Goal: Complete application form

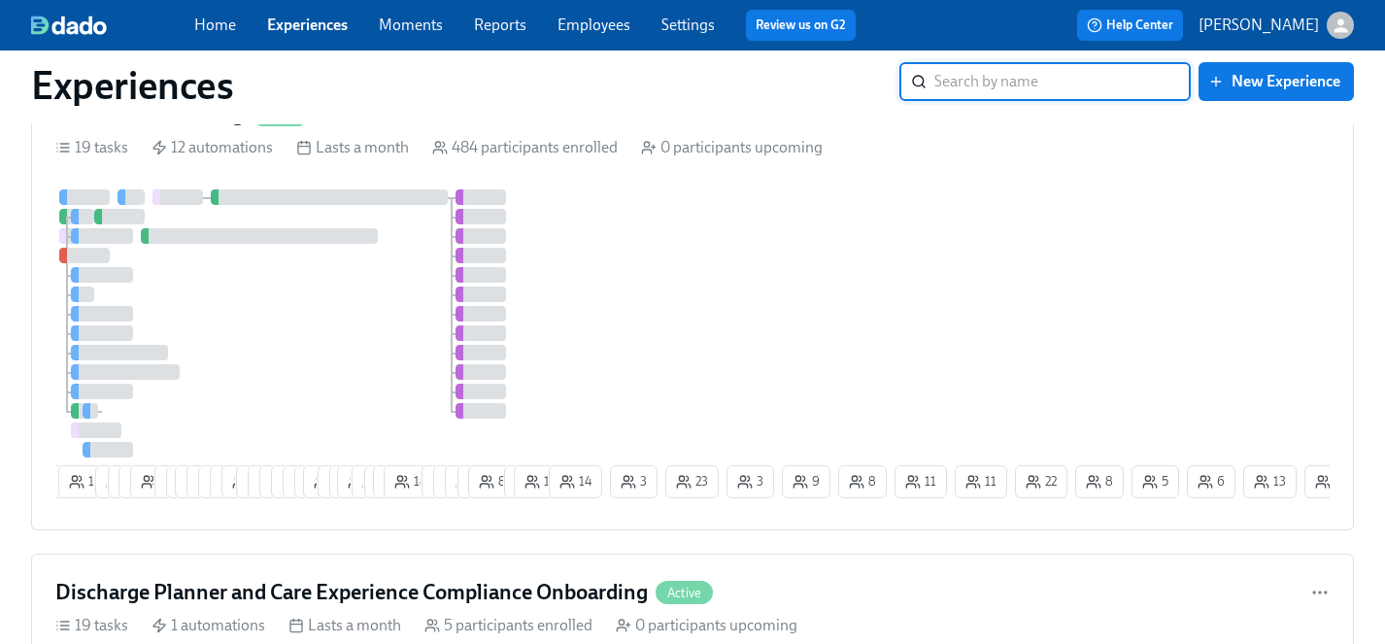
scroll to position [4244, 0]
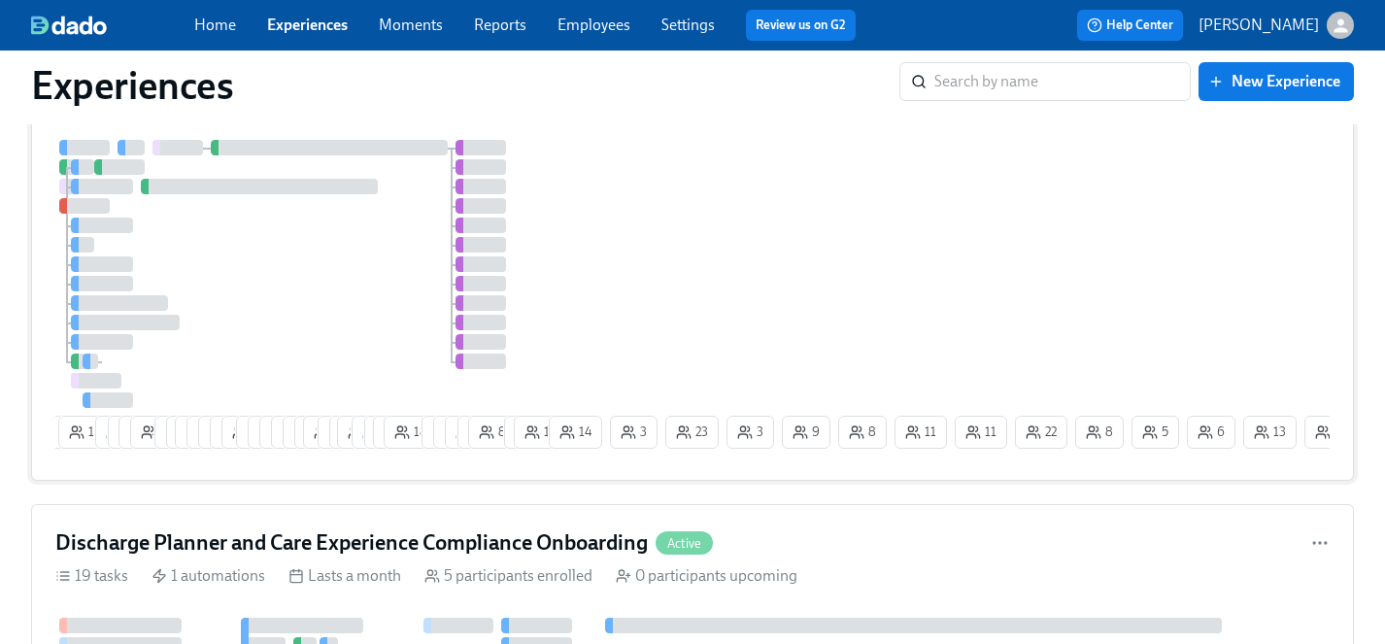
click at [357, 285] on div at bounding box center [300, 274] width 490 height 268
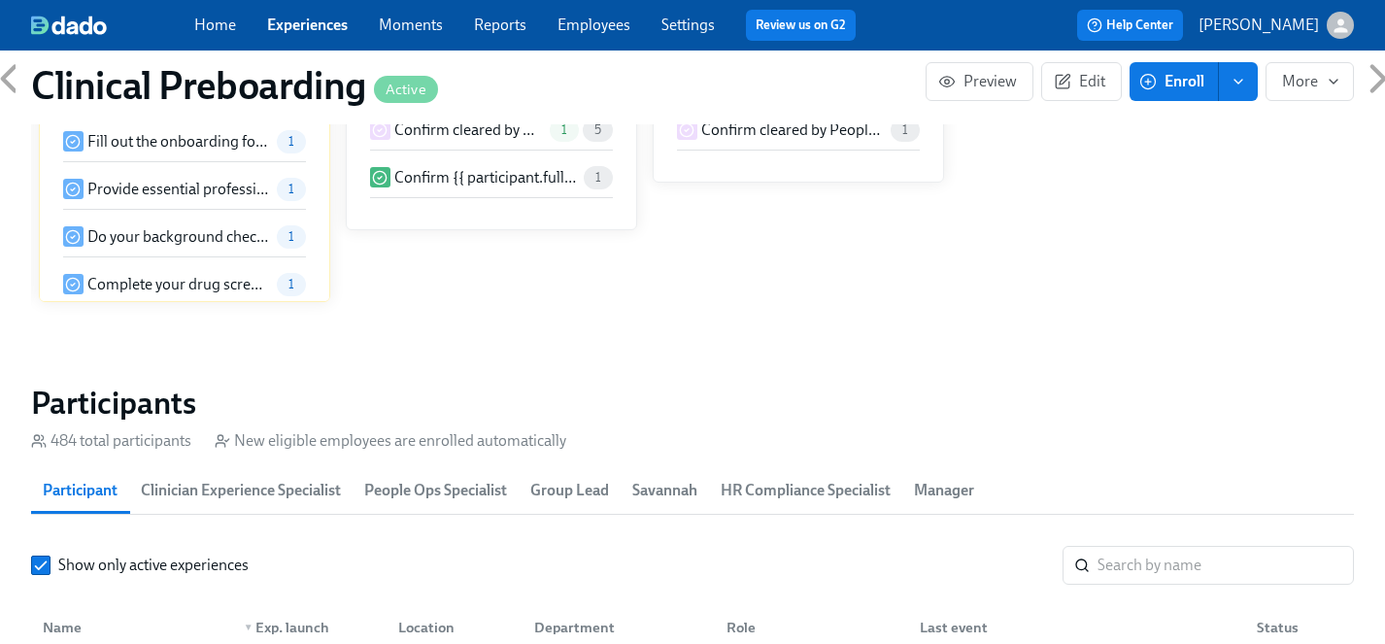
scroll to position [1880, 0]
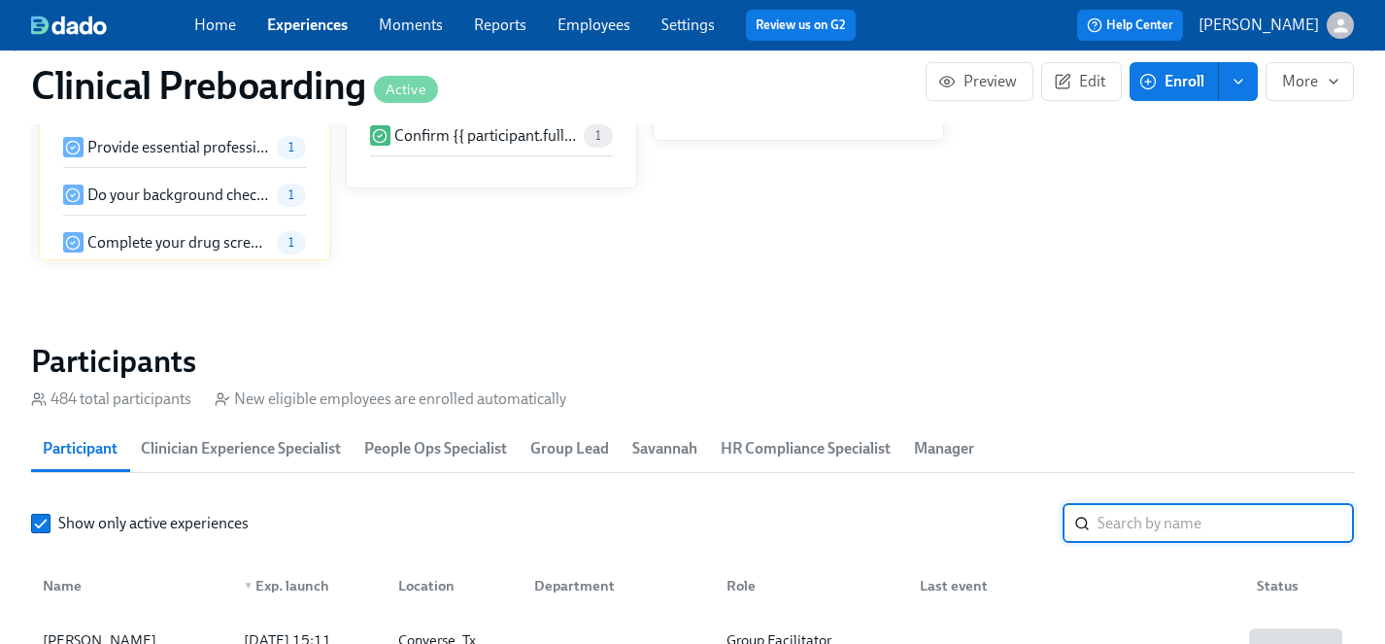
click at [1130, 526] on input "search" at bounding box center [1226, 523] width 256 height 39
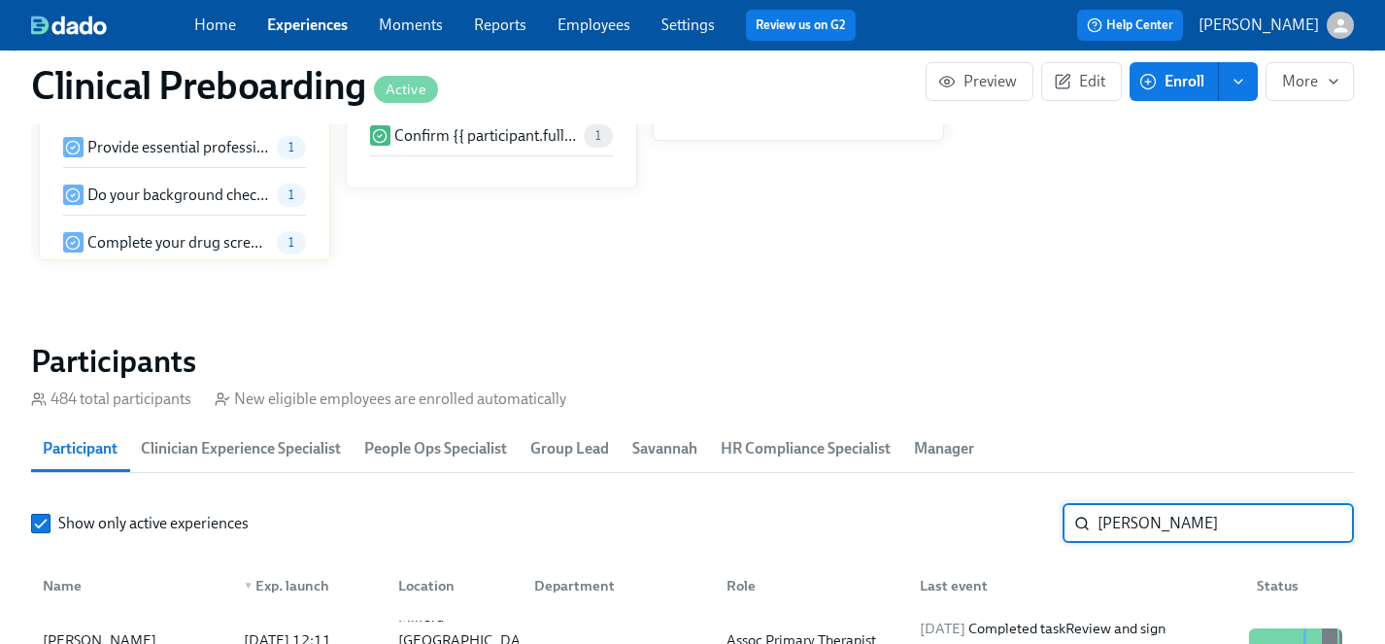
scroll to position [2066, 0]
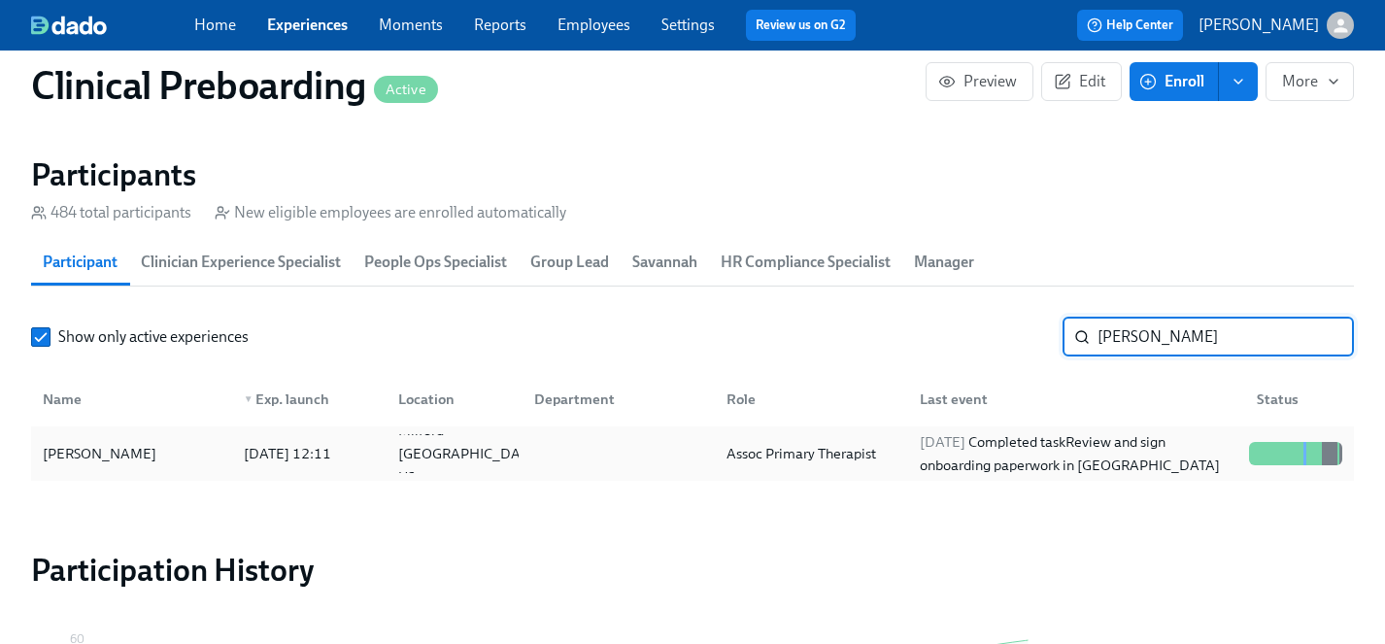
type input "[PERSON_NAME]"
click at [86, 460] on div "[PERSON_NAME]" at bounding box center [99, 453] width 129 height 23
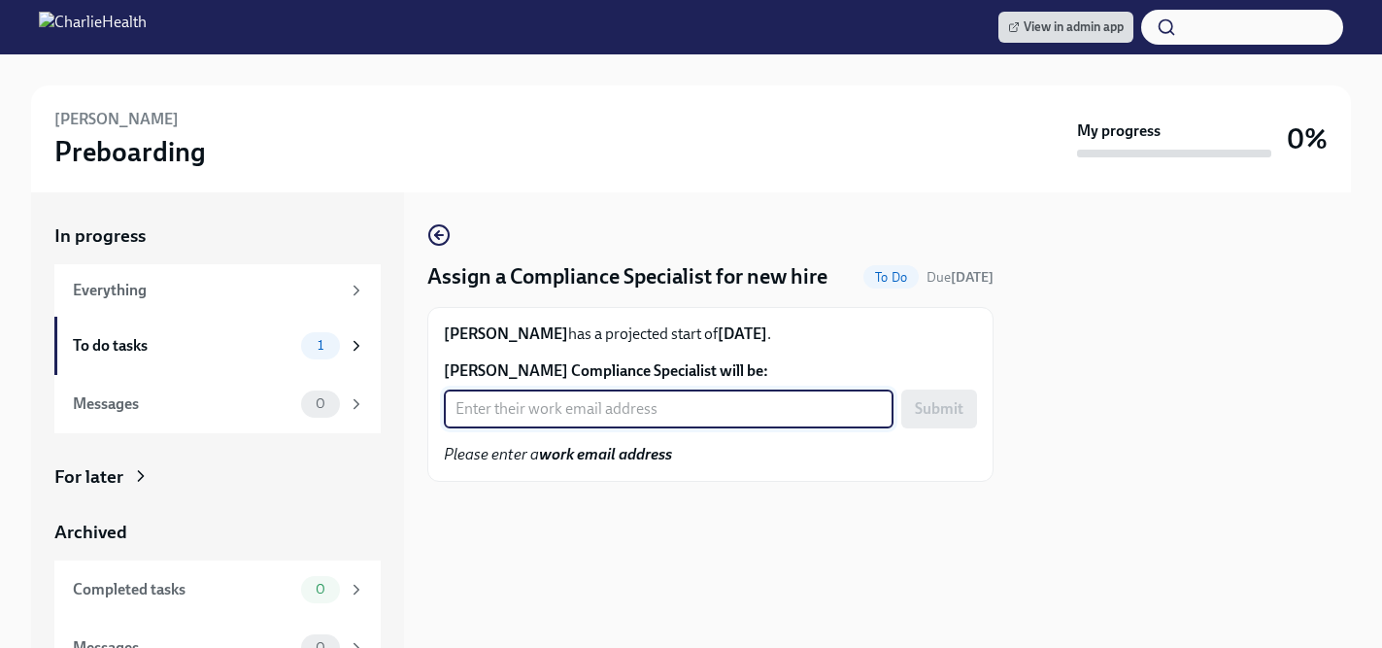
click at [639, 406] on input "Diandrea Beckman's Compliance Specialist will be:" at bounding box center [669, 409] width 450 height 39
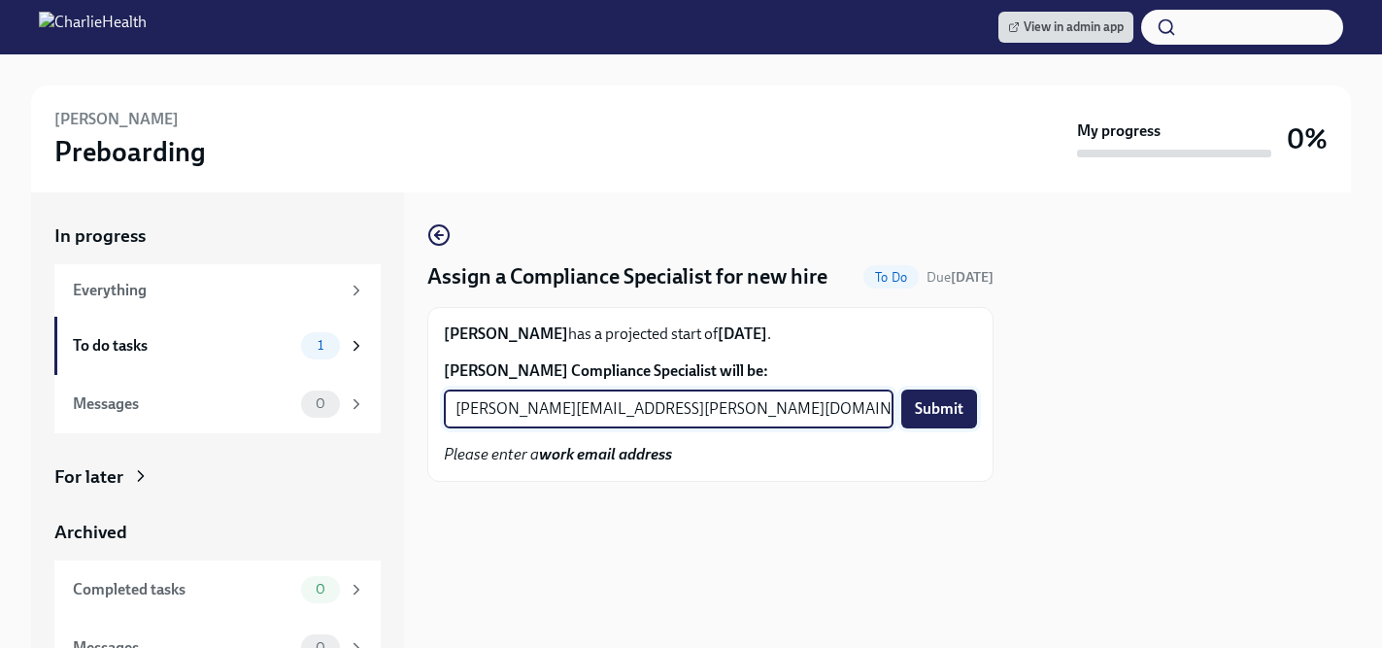
type input "jessica.barrett@charliehealth.com"
click at [930, 416] on span "Submit" at bounding box center [939, 408] width 49 height 19
